Goal: Information Seeking & Learning: Find specific fact

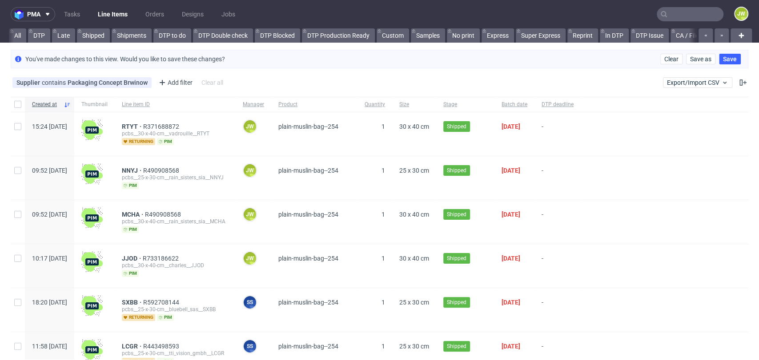
scroll to position [0, 2481]
click at [689, 19] on input "text" at bounding box center [690, 14] width 67 height 14
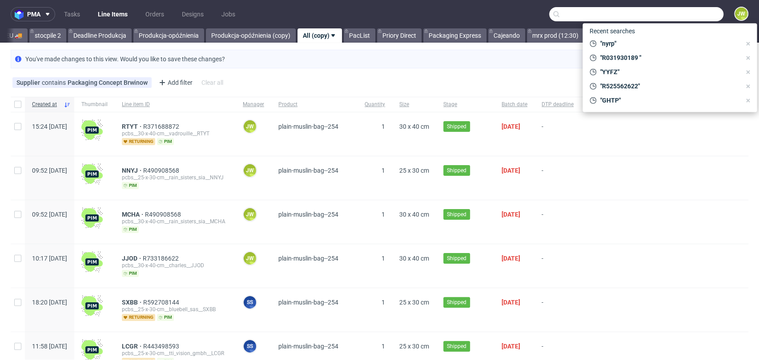
paste input "R525562622"
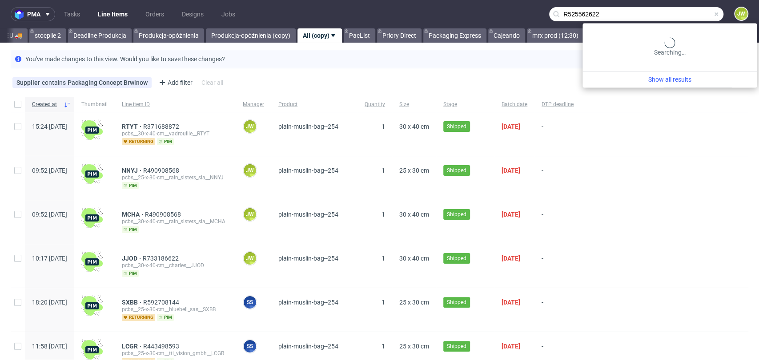
type input "R525562622"
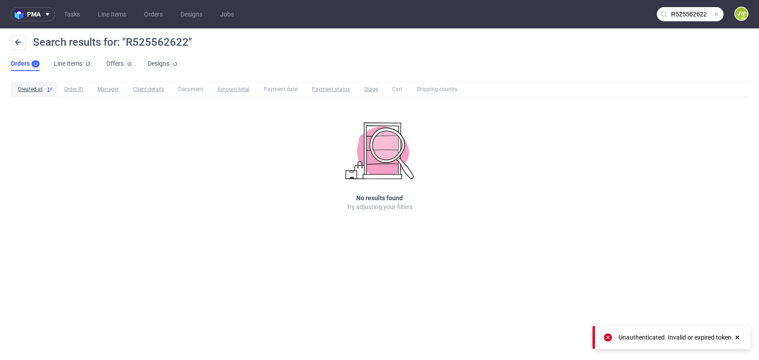
click at [678, 13] on input "R525562622" at bounding box center [690, 14] width 67 height 14
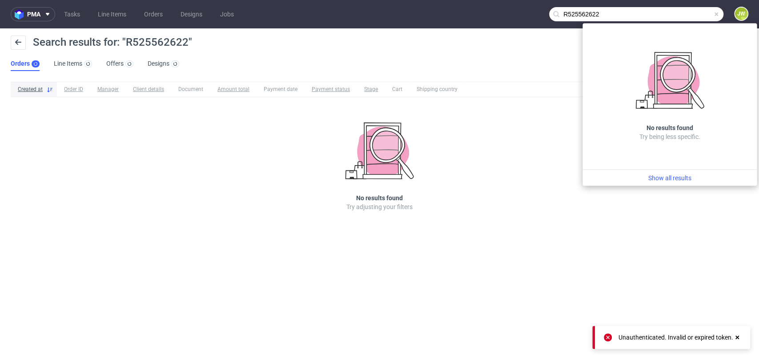
click at [610, 12] on input "R525562622" at bounding box center [636, 14] width 174 height 14
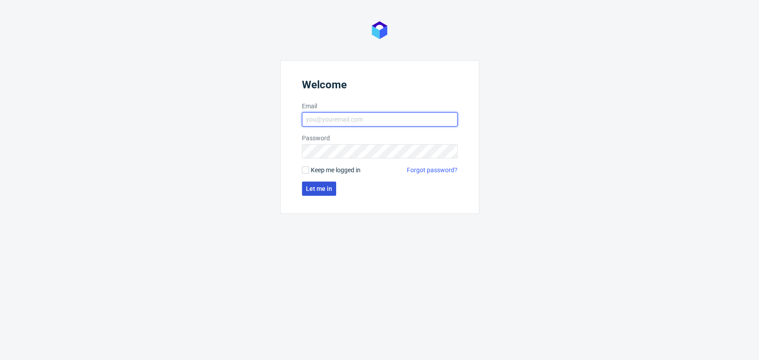
type input "[PERSON_NAME][EMAIL_ADDRESS][DOMAIN_NAME]"
click at [305, 186] on button "Let me in" at bounding box center [319, 189] width 34 height 14
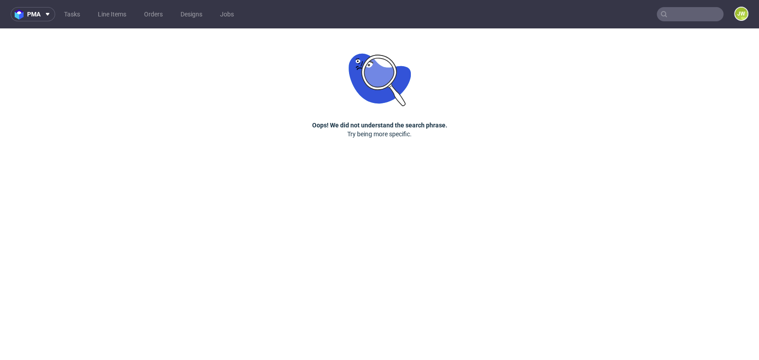
click at [679, 19] on input "text" at bounding box center [690, 14] width 67 height 14
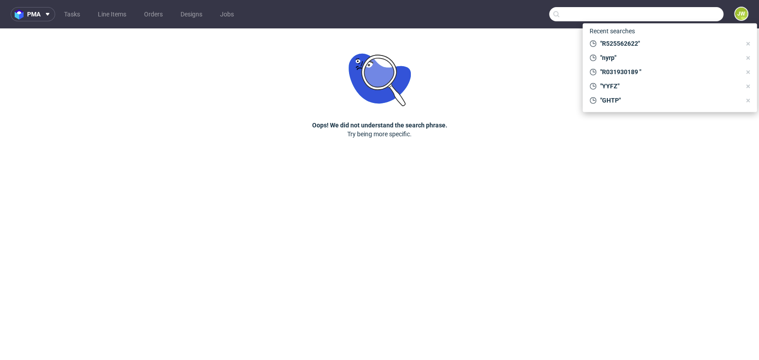
paste input "R525562622"
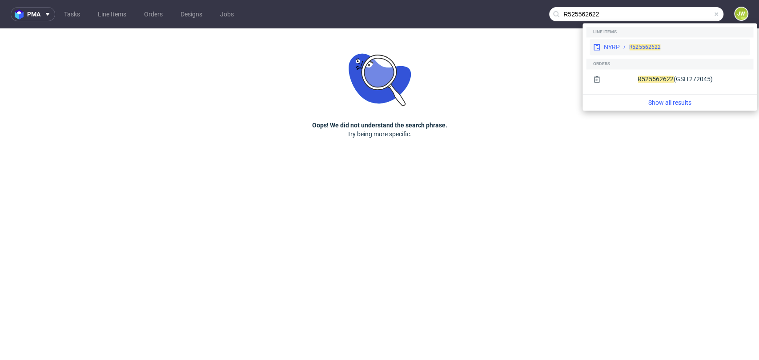
type input "R525562622"
click at [625, 48] on div "R525562622" at bounding box center [683, 47] width 126 height 8
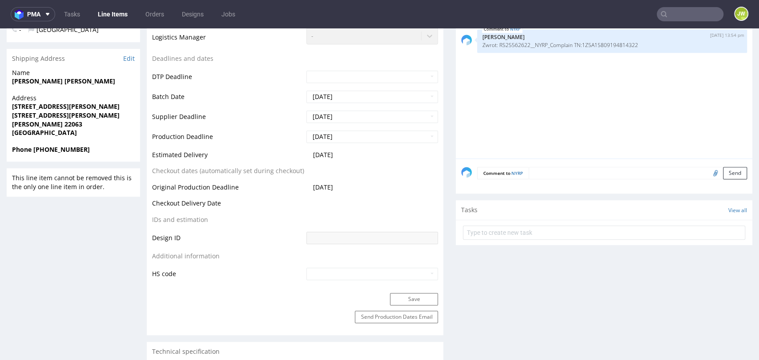
scroll to position [197, 0]
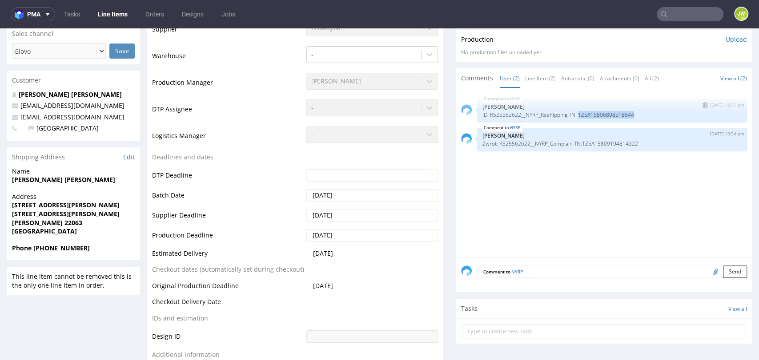
drag, startPoint x: 570, startPoint y: 112, endPoint x: 625, endPoint y: 116, distance: 55.3
click at [626, 118] on div "NYRP [DATE] 12:51 pm [PERSON_NAME] ID: R525562622__NYRP_Reshipping TN: 1Z5A1580…" at bounding box center [612, 111] width 270 height 24
click at [553, 182] on div "NYRP [DATE] 12:51 pm [PERSON_NAME] ID: R525562622__NYRP_Reshipping TN: 1Z5A1580…" at bounding box center [606, 176] width 291 height 164
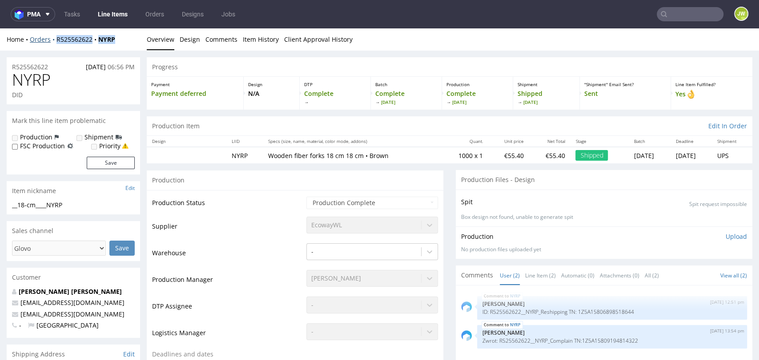
drag, startPoint x: 128, startPoint y: 40, endPoint x: 53, endPoint y: 43, distance: 74.3
click at [53, 43] on div "Home Orders R525562622 NYRP" at bounding box center [73, 39] width 133 height 9
copy div "R525562622 NYRP"
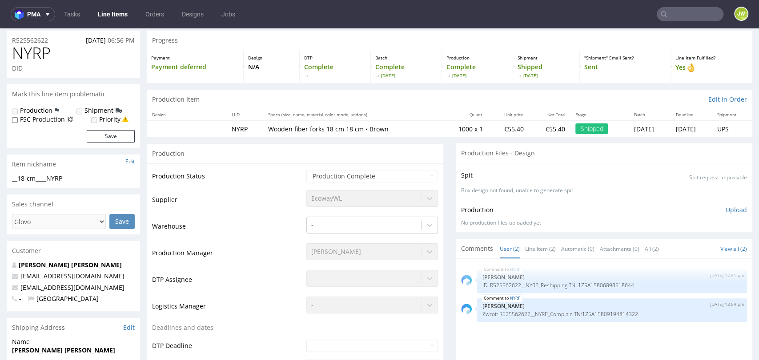
scroll to position [49, 0]
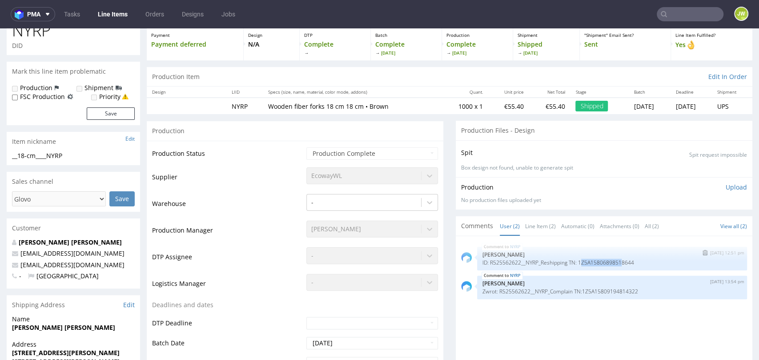
drag, startPoint x: 572, startPoint y: 260, endPoint x: 594, endPoint y: 260, distance: 22.2
click at [612, 258] on div "NYRP [DATE] 12:51 pm [PERSON_NAME] ID: R525562622__NYRP_Reshipping TN: 1Z5A1580…" at bounding box center [612, 259] width 270 height 24
click at [570, 262] on p "ID: R525562622__NYRP_Reshipping TN: 1Z5A15806898518644" at bounding box center [611, 263] width 259 height 7
drag, startPoint x: 569, startPoint y: 261, endPoint x: 647, endPoint y: 262, distance: 77.3
click at [647, 262] on p "ID: R525562622__NYRP_Reshipping TN: 1Z5A15806898518644" at bounding box center [611, 263] width 259 height 7
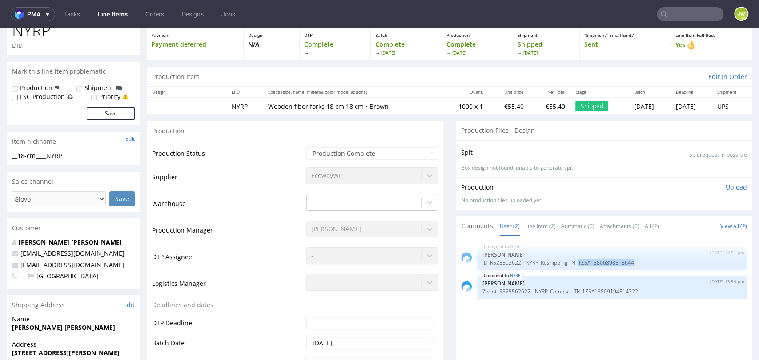
copy p "1Z5A15806898518644"
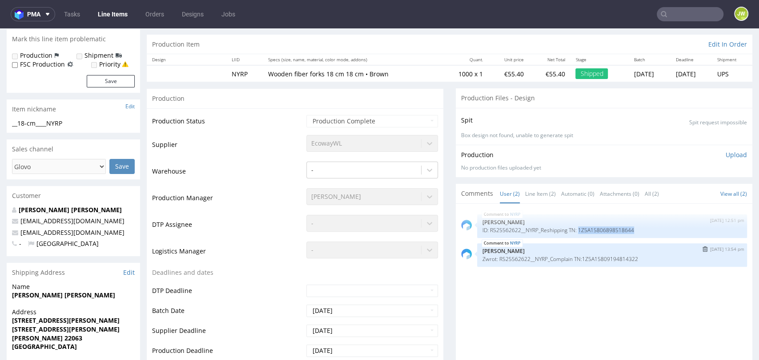
scroll to position [99, 0]
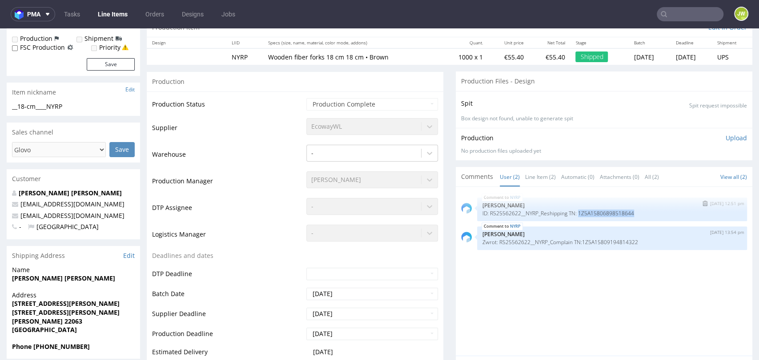
click at [590, 217] on div "NYRP [DATE] 12:51 pm [PERSON_NAME] ID: R525562622__NYRP_Reshipping TN: 1Z5A1580…" at bounding box center [612, 210] width 270 height 24
drag, startPoint x: 635, startPoint y: 212, endPoint x: 471, endPoint y: 217, distance: 164.5
click at [477, 218] on div "NYRP [DATE] 12:51 pm [PERSON_NAME] ID: R525562622__NYRP_Reshipping TN: 1Z5A1580…" at bounding box center [612, 210] width 270 height 24
copy p "ID: R525562622__NYRP_Reshipping TN: 1Z5A15806898518644"
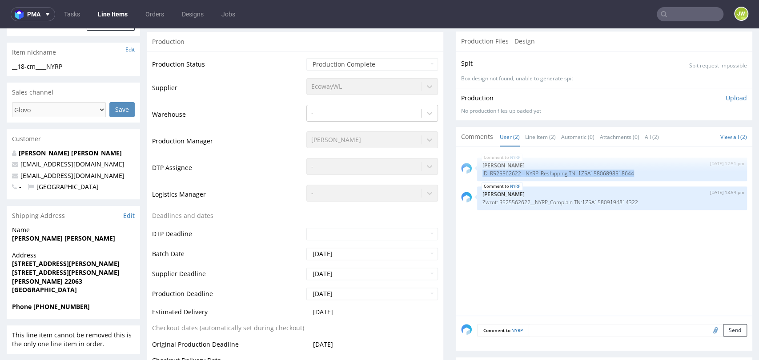
scroll to position [197, 0]
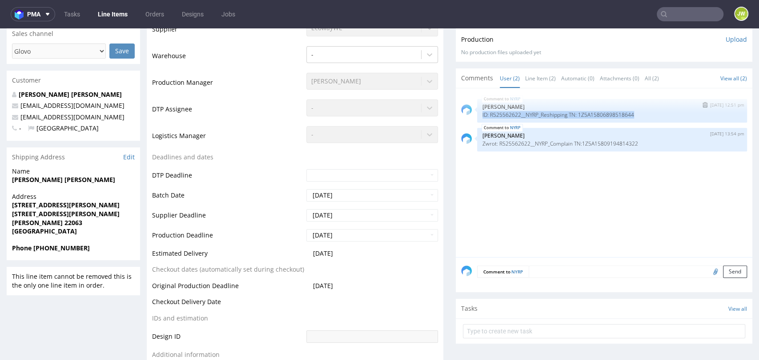
click at [589, 117] on p "ID: R525562622__NYRP_Reshipping TN: 1Z5A15806898518644" at bounding box center [611, 115] width 259 height 7
drag, startPoint x: 572, startPoint y: 114, endPoint x: 701, endPoint y: 116, distance: 129.8
click at [701, 116] on p "ID: R525562622__NYRP_Reshipping TN: 1Z5A15806898518644" at bounding box center [611, 115] width 259 height 7
copy p "1Z5A15806898518644"
click at [210, 183] on td "DTP Deadline" at bounding box center [228, 178] width 152 height 20
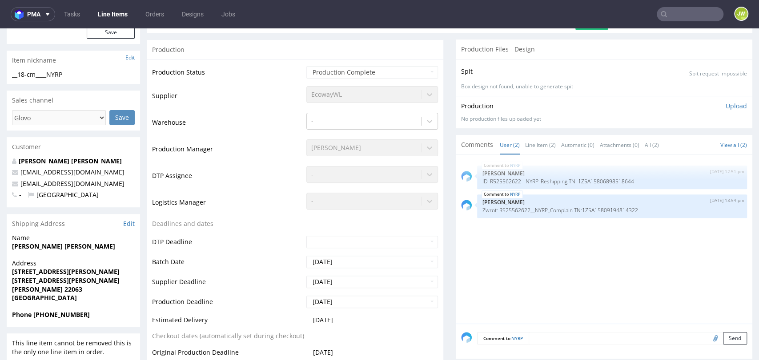
scroll to position [0, 0]
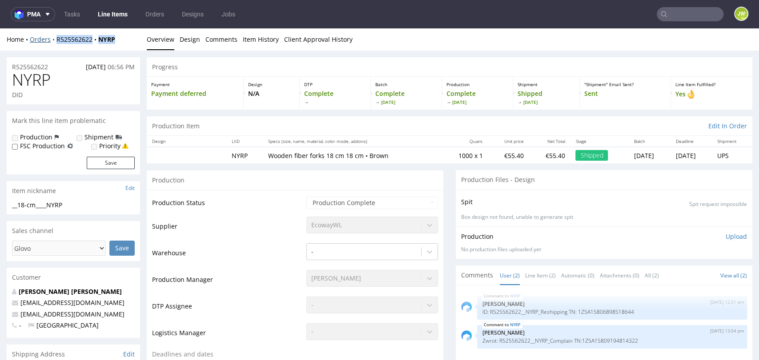
drag, startPoint x: 122, startPoint y: 40, endPoint x: 55, endPoint y: 42, distance: 67.2
click at [55, 42] on div "Home Orders R525562622 NYRP" at bounding box center [73, 39] width 133 height 9
copy div "R525562622 NYRP"
click at [281, 64] on div "Progress" at bounding box center [449, 67] width 605 height 20
